Goal: Understand process/instructions: Learn how to perform a task or action

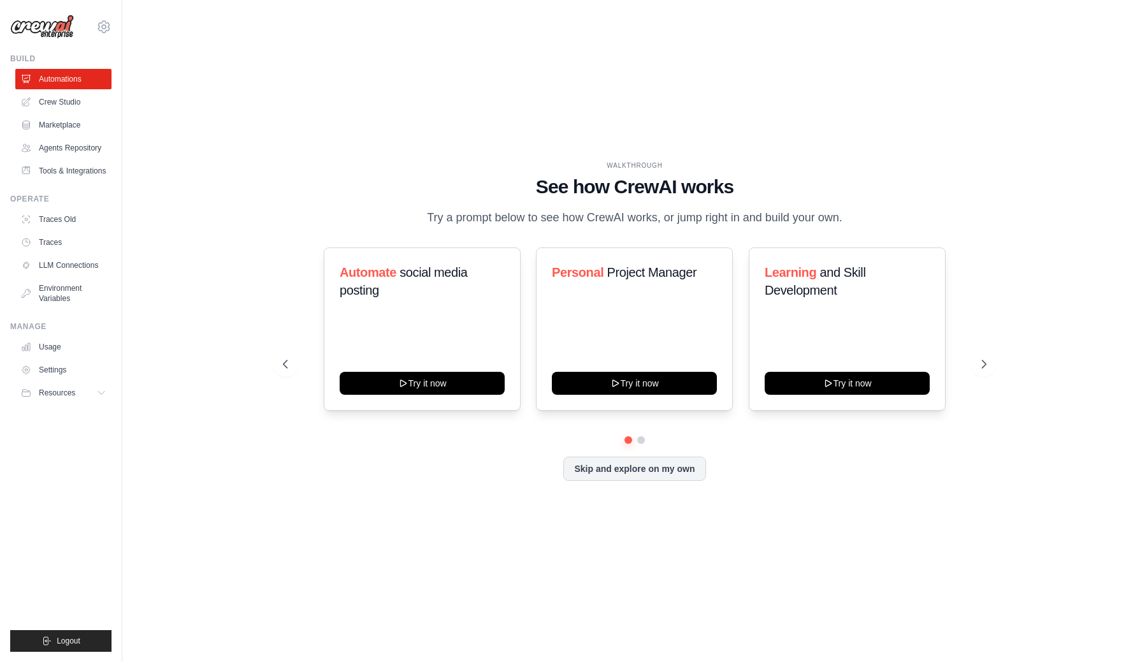
click at [329, 175] on h1 "See how CrewAI works" at bounding box center [635, 186] width 704 height 23
click at [272, 110] on div "WALKTHROUGH See how [PERSON_NAME] works Try a prompt below to see how [PERSON_N…" at bounding box center [635, 331] width 984 height 636
click at [56, 101] on link "Crew Studio" at bounding box center [65, 102] width 96 height 20
